Goal: Task Accomplishment & Management: Manage account settings

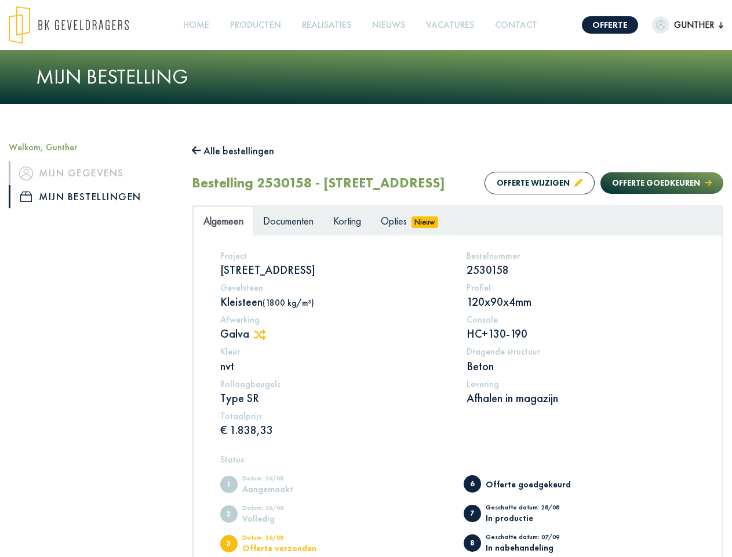
click at [80, 25] on img at bounding box center [69, 25] width 120 height 38
click at [599, 25] on link "Offerte" at bounding box center [610, 24] width 56 height 17
click at [677, 25] on span "Gunther" at bounding box center [694, 25] width 49 height 14
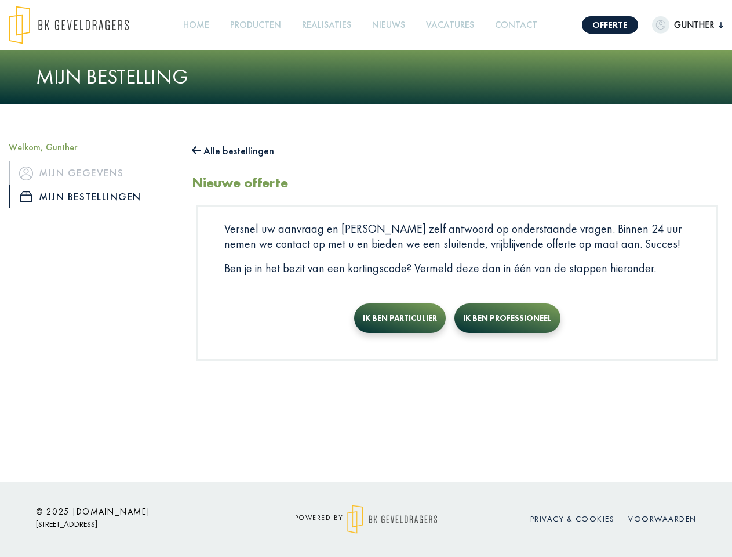
click at [259, 25] on link "Producten +" at bounding box center [256, 25] width 60 height 26
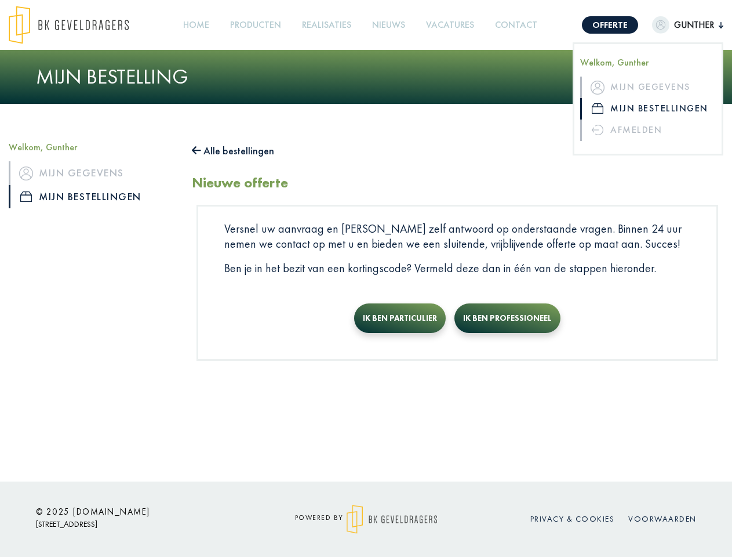
click at [239, 151] on button "Alle bestellingen" at bounding box center [233, 150] width 82 height 19
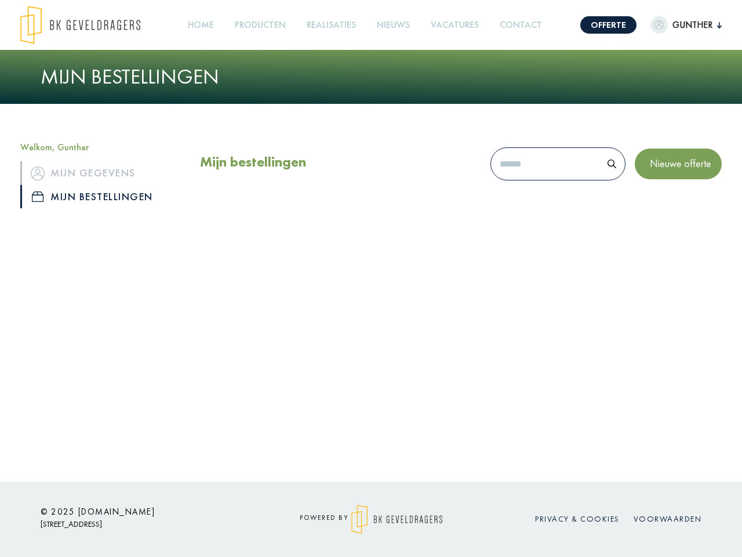
click at [528, 207] on div "Mijn bestellingen Nieuwe offerte" at bounding box center [460, 181] width 539 height 81
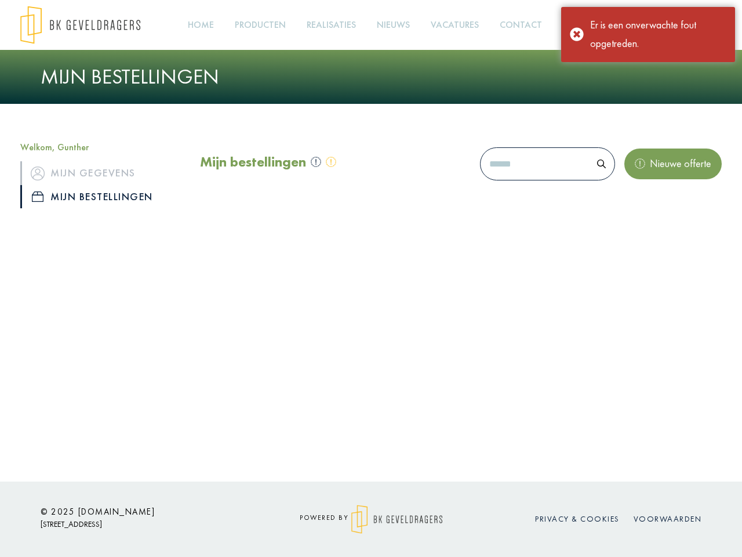
click at [650, 207] on div "Mijn bestellingen Nieuwe offerte" at bounding box center [460, 181] width 539 height 81
click at [266, 358] on div "Offerte Gunther Welkom, Gunther Mijn gegevens Mijn bestellingen Afmelden Home P…" at bounding box center [371, 240] width 742 height 481
